Goal: Ask a question

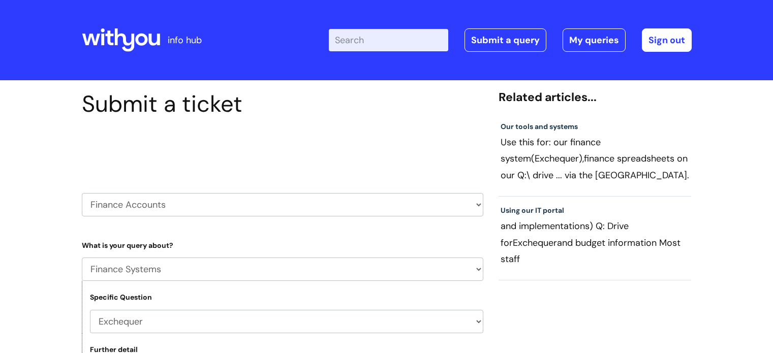
select select "Finance Systems"
select select "Exchequer"
select select "New Starter"
